Goal: Entertainment & Leisure: Consume media (video, audio)

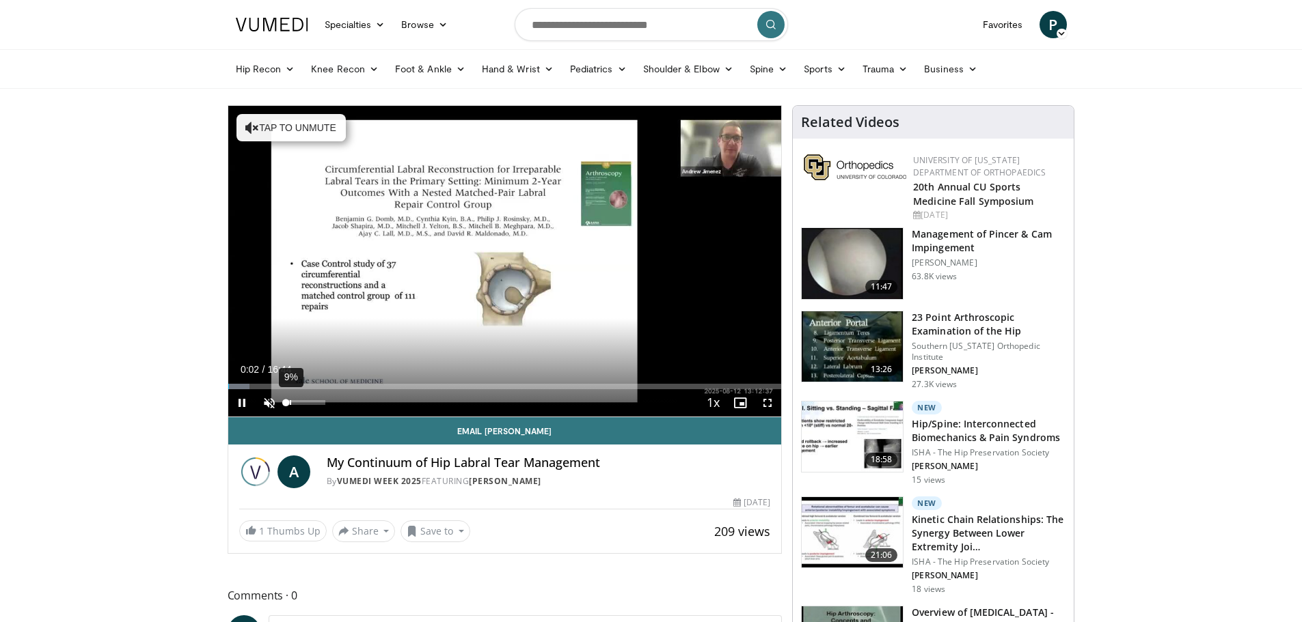
click at [292, 402] on div "9%" at bounding box center [305, 402] width 39 height 5
click at [303, 403] on div "40%" at bounding box center [305, 402] width 39 height 5
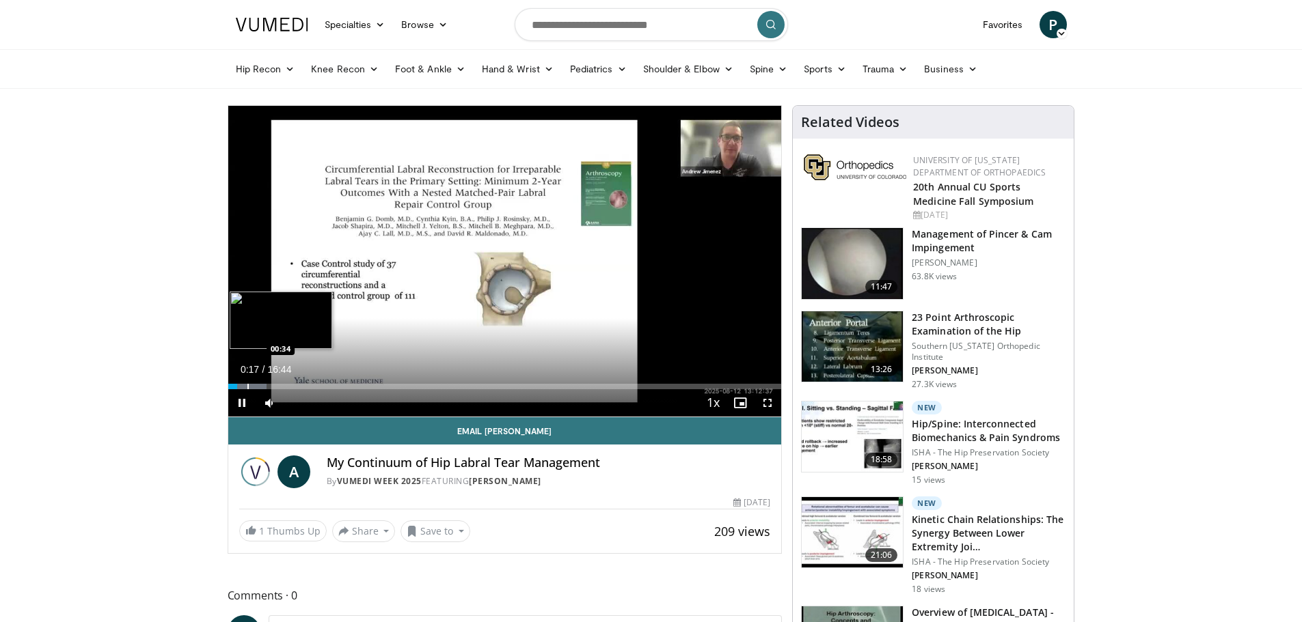
click at [247, 387] on div "Progress Bar" at bounding box center [247, 386] width 1 height 5
click at [310, 400] on div "63%" at bounding box center [306, 402] width 48 height 27
click at [298, 381] on div "Loaded : 15.81% 01:31 02:07" at bounding box center [504, 383] width 553 height 13
click at [310, 383] on div "Loaded : 19.76% 02:29 02:29" at bounding box center [504, 383] width 553 height 13
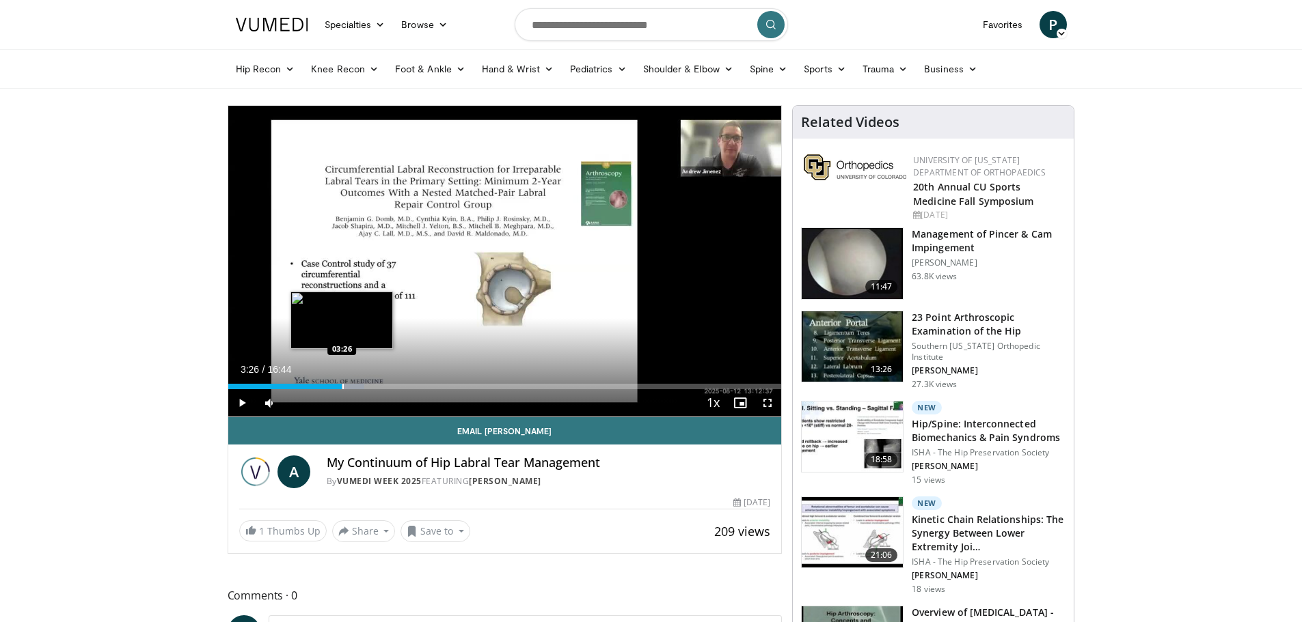
click at [342, 385] on div "Progress Bar" at bounding box center [342, 386] width 1 height 5
click at [356, 389] on div "Progress Bar" at bounding box center [355, 386] width 1 height 5
click at [372, 387] on div "Progress Bar" at bounding box center [370, 386] width 1 height 5
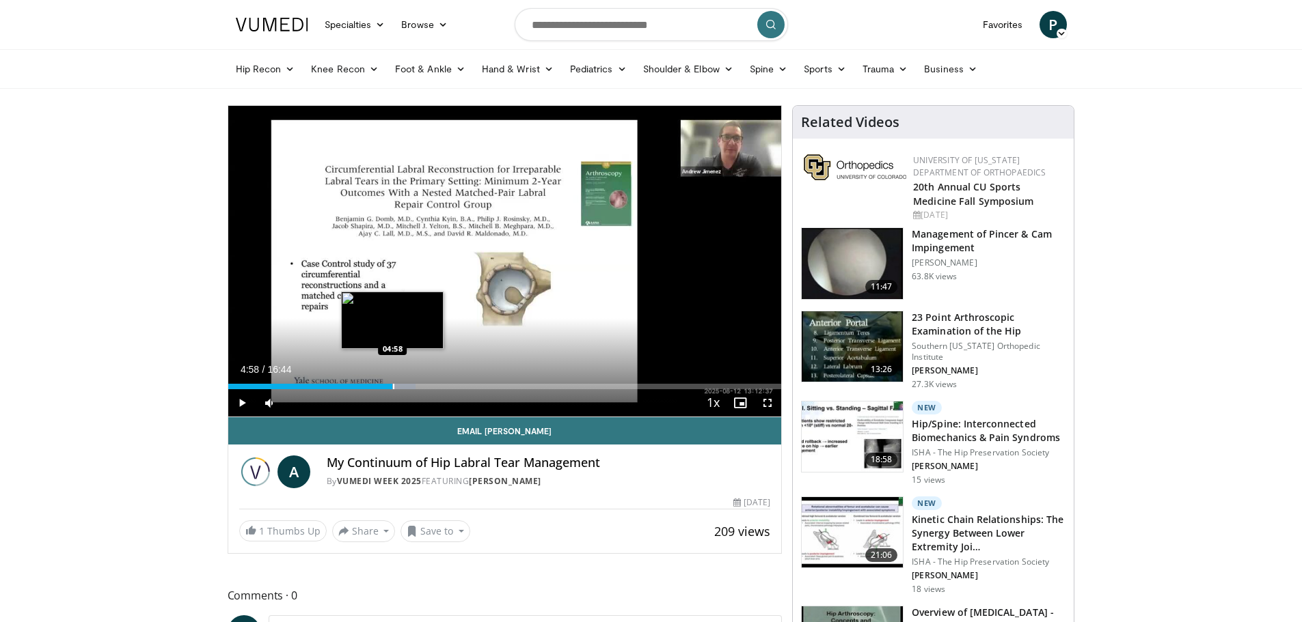
click at [393, 387] on div "Progress Bar" at bounding box center [393, 386] width 1 height 5
click at [411, 387] on div "Progress Bar" at bounding box center [411, 386] width 1 height 5
click at [426, 389] on div "Progress Bar" at bounding box center [425, 386] width 1 height 5
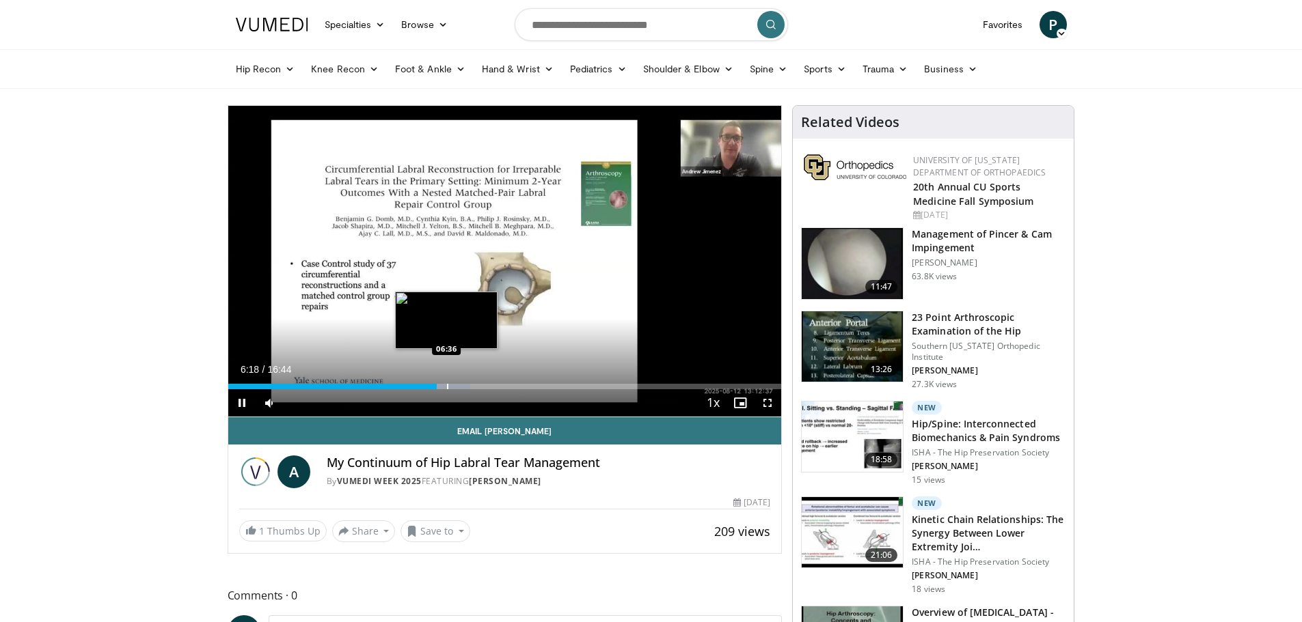
click at [447, 387] on div "Progress Bar" at bounding box center [447, 386] width 1 height 5
click at [463, 388] on div "Progress Bar" at bounding box center [462, 386] width 1 height 5
click at [479, 387] on div "Progress Bar" at bounding box center [478, 386] width 1 height 5
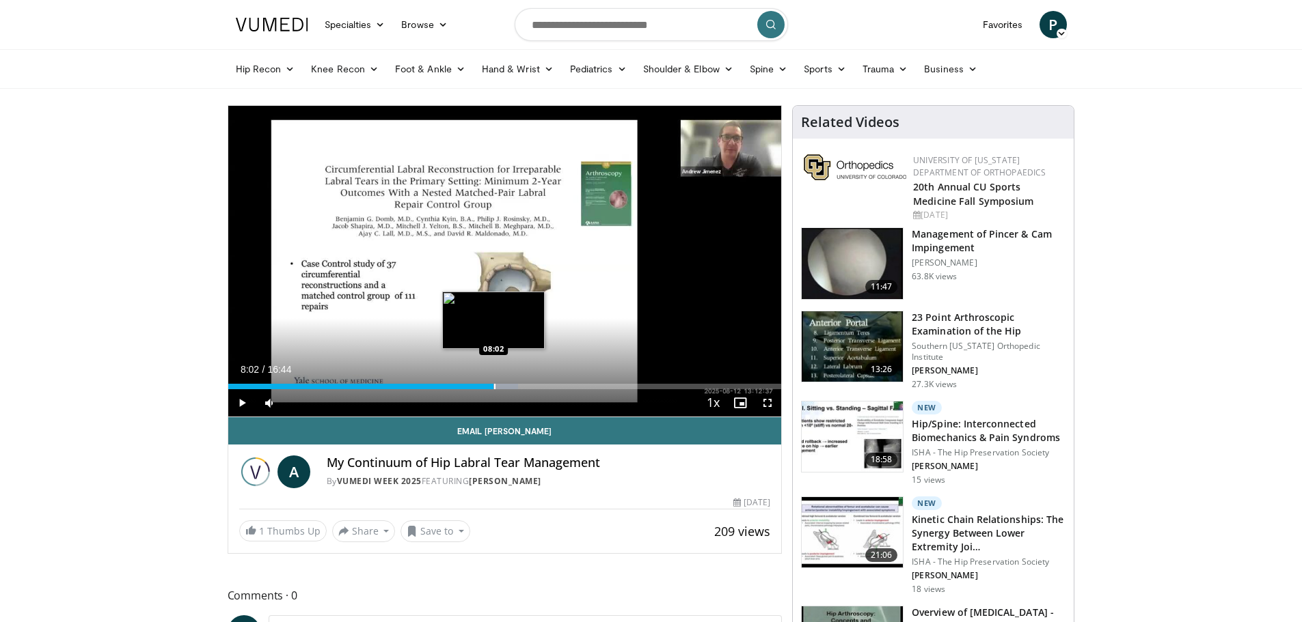
click at [494, 388] on div "Progress Bar" at bounding box center [494, 386] width 1 height 5
click at [526, 388] on div "Progress Bar" at bounding box center [526, 386] width 1 height 5
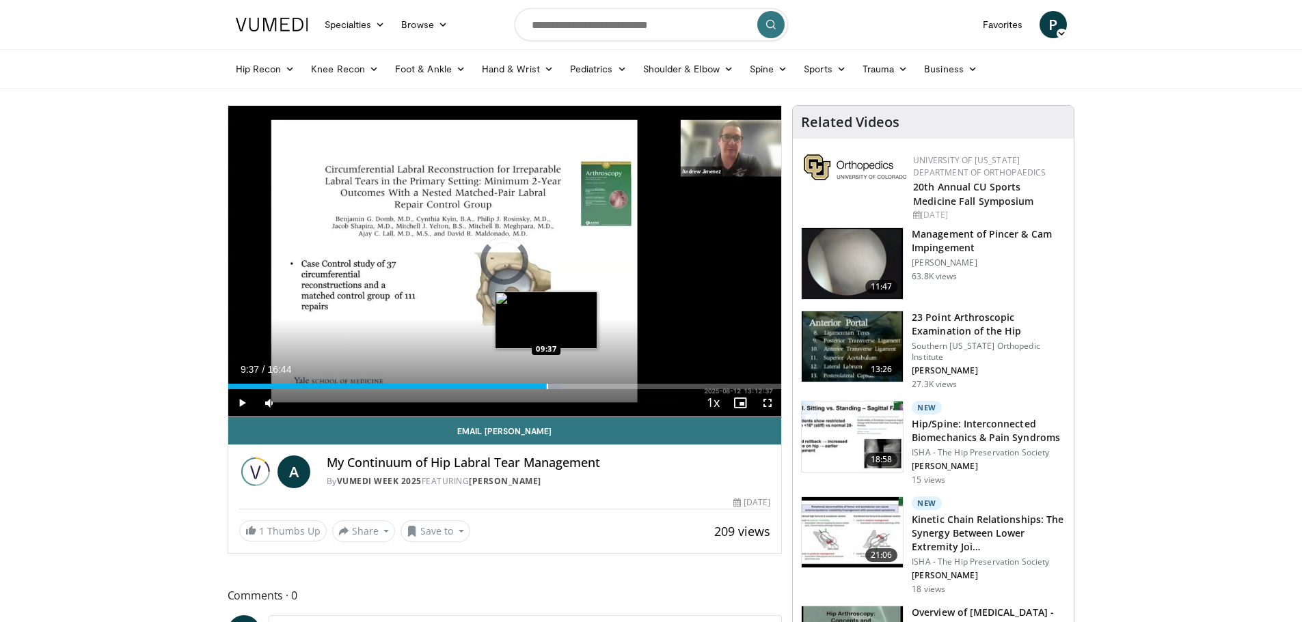
click at [547, 384] on div "Progress Bar" at bounding box center [547, 386] width 1 height 5
click at [561, 388] on div "Progress Bar" at bounding box center [561, 386] width 1 height 5
click at [575, 389] on div "Current Time 10:13 / Duration 16:44 Pause Skip Backward Skip Forward Mute 0% Lo…" at bounding box center [504, 402] width 553 height 27
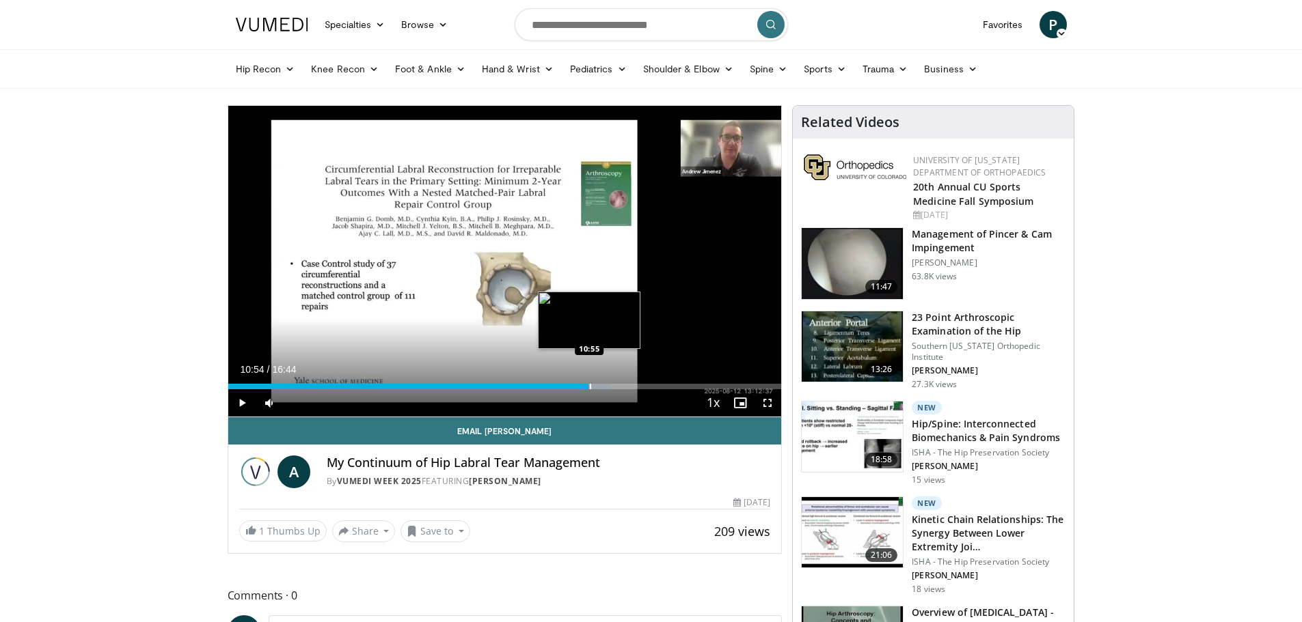
click at [590, 387] on div "Progress Bar" at bounding box center [590, 386] width 1 height 5
click at [607, 387] on div "Progress Bar" at bounding box center [607, 386] width 1 height 5
click at [622, 389] on div "Progress Bar" at bounding box center [622, 386] width 1 height 5
click at [633, 390] on div "Current Time 11:55 / Duration 16:44 Pause Skip Backward Skip Forward Mute 0% Lo…" at bounding box center [504, 402] width 553 height 27
click at [644, 388] on div "Progress Bar" at bounding box center [644, 386] width 1 height 5
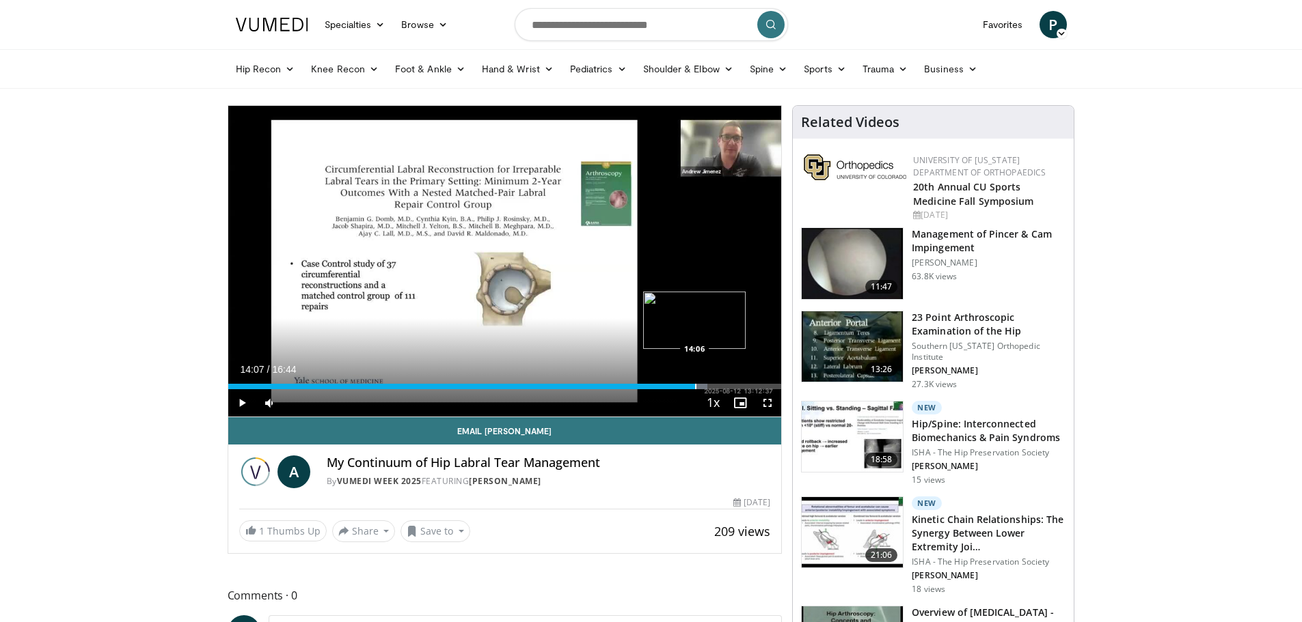
click at [695, 387] on div "Progress Bar" at bounding box center [695, 386] width 1 height 5
click at [728, 387] on div "Progress Bar" at bounding box center [728, 386] width 1 height 5
click at [695, 387] on div "Progress Bar" at bounding box center [695, 386] width 1 height 5
click at [706, 389] on div "Progress Bar" at bounding box center [706, 386] width 1 height 5
click at [715, 387] on div "Progress Bar" at bounding box center [715, 386] width 1 height 5
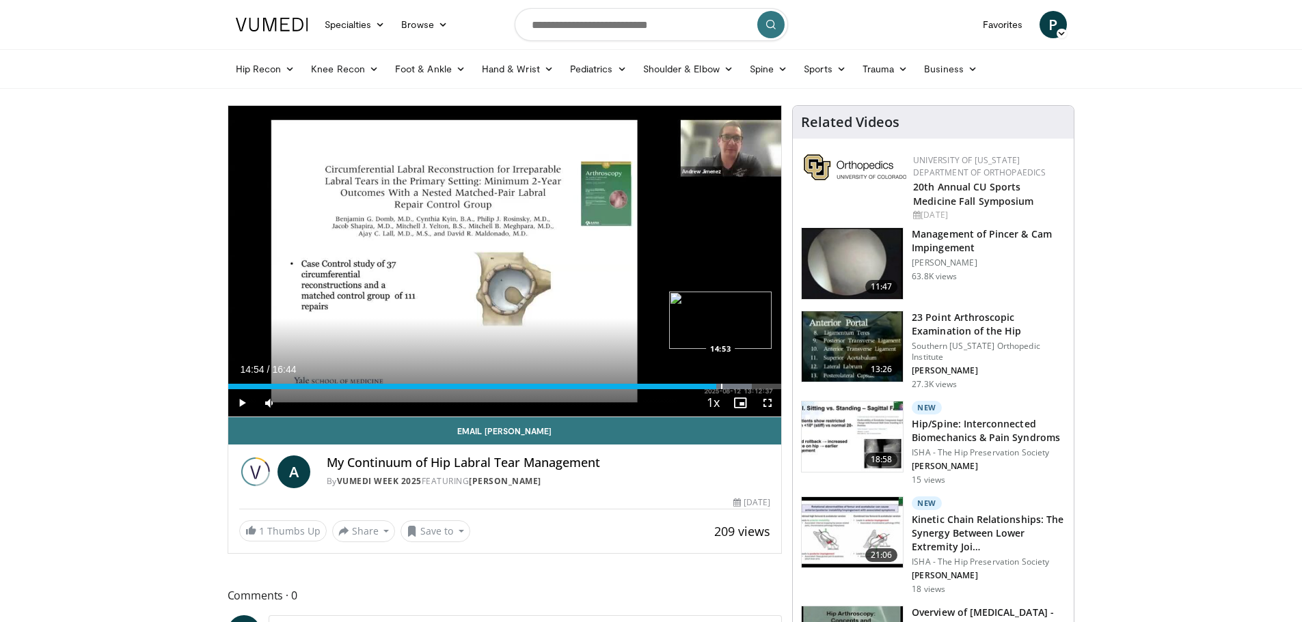
click at [721, 389] on div "Progress Bar" at bounding box center [721, 386] width 1 height 5
